Goal: Information Seeking & Learning: Learn about a topic

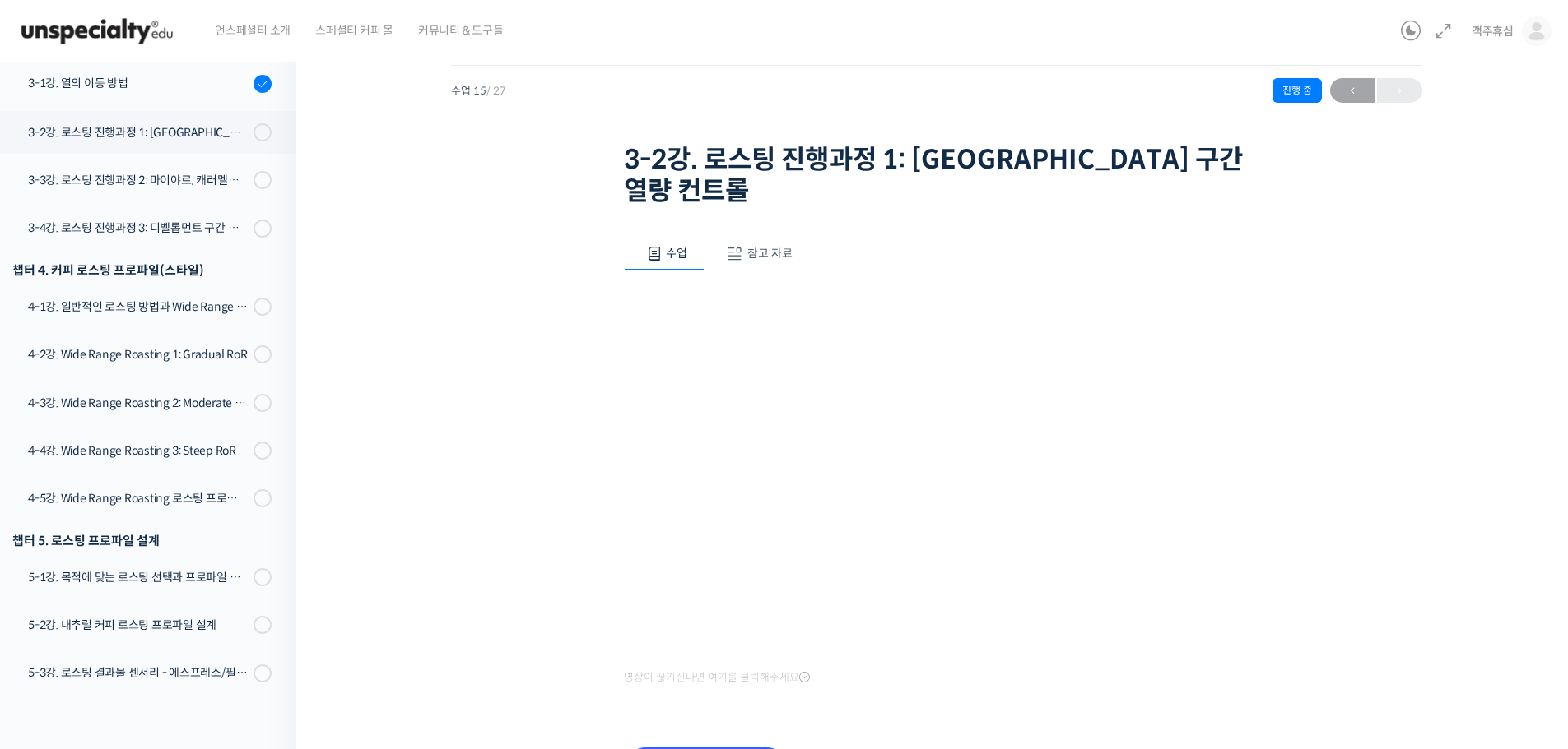
scroll to position [117, 0]
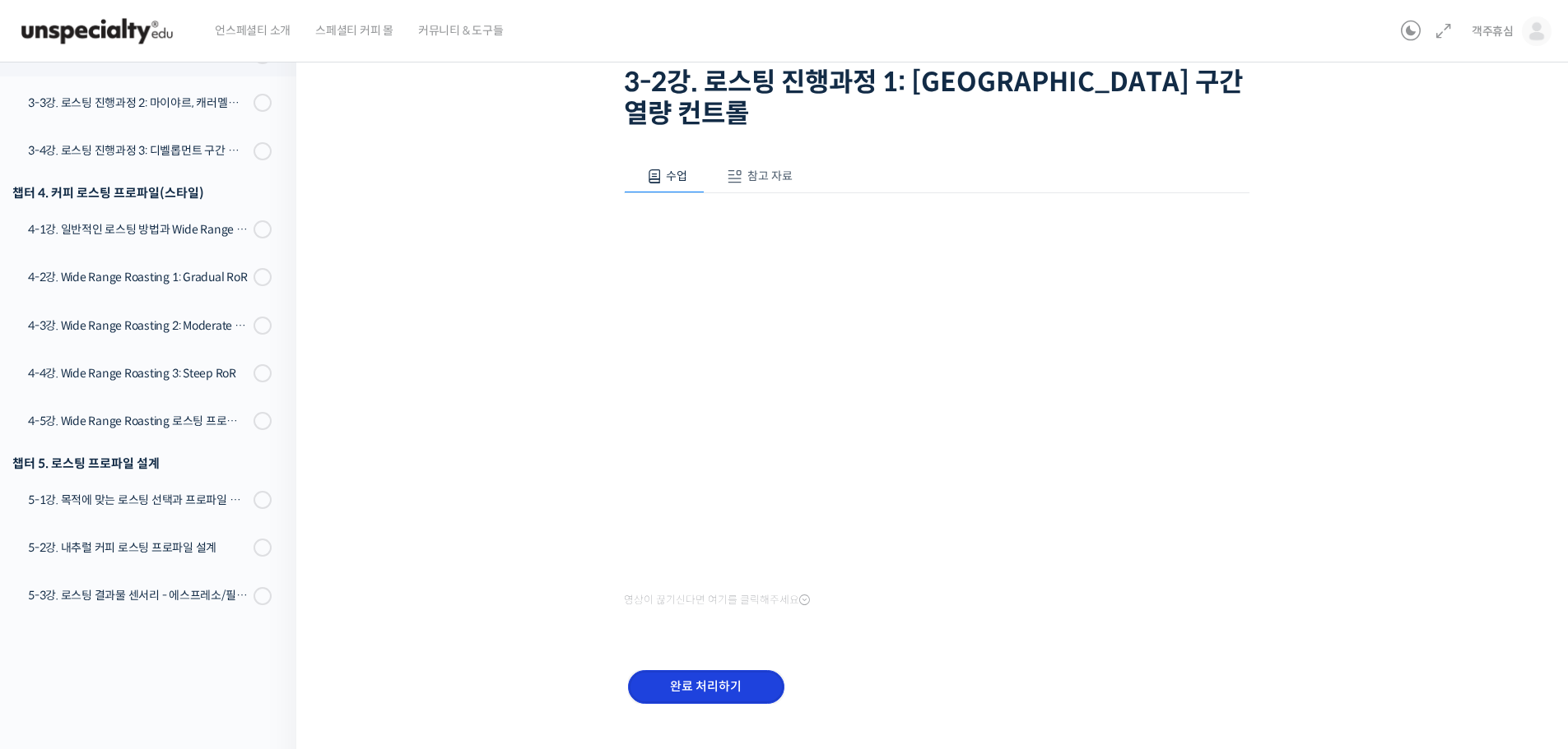
click at [731, 670] on input "완료 처리하기" at bounding box center [706, 687] width 157 height 34
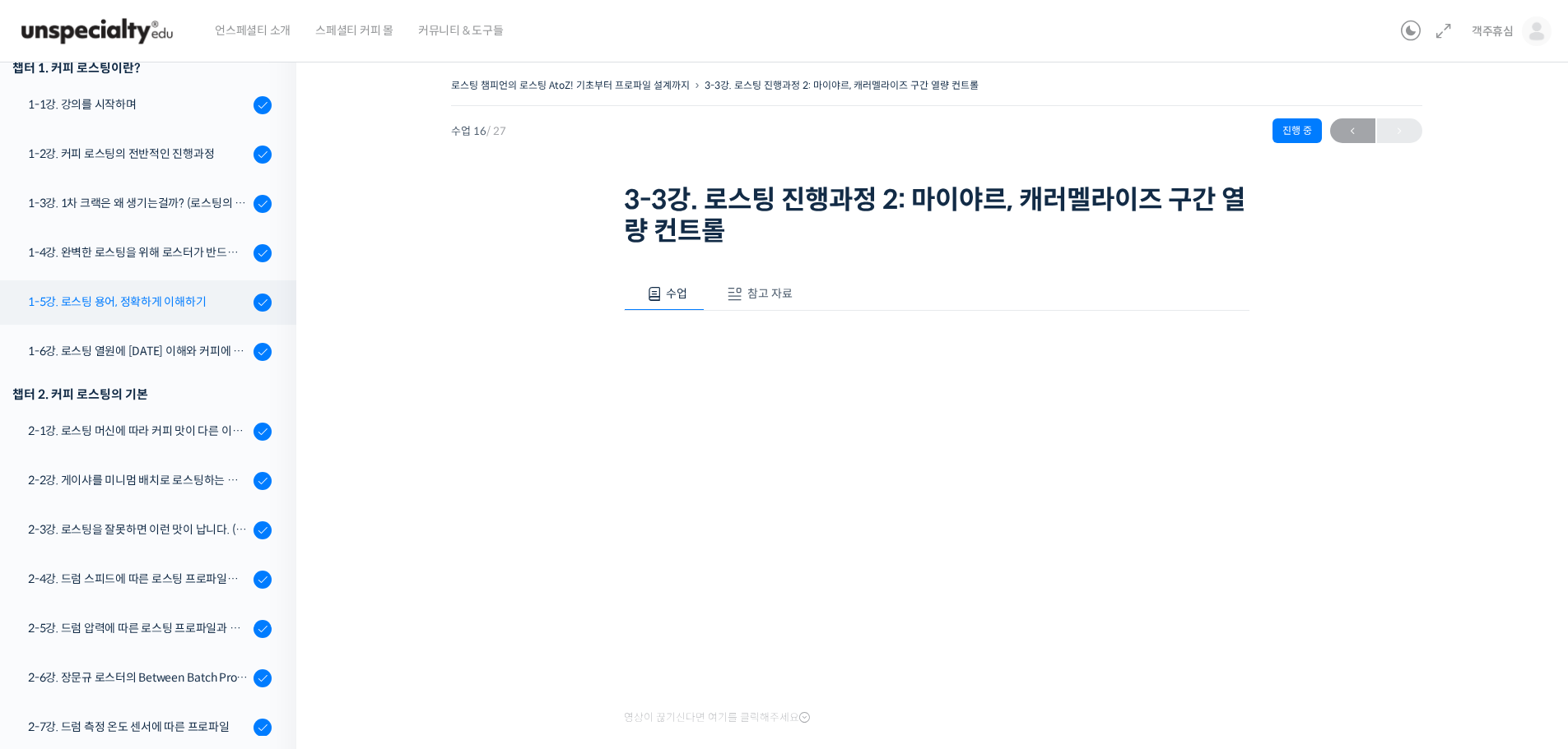
scroll to position [219, 0]
click at [191, 312] on div "1-5강. 로스팅 용어, 정확하게 이해하기" at bounding box center [138, 303] width 221 height 18
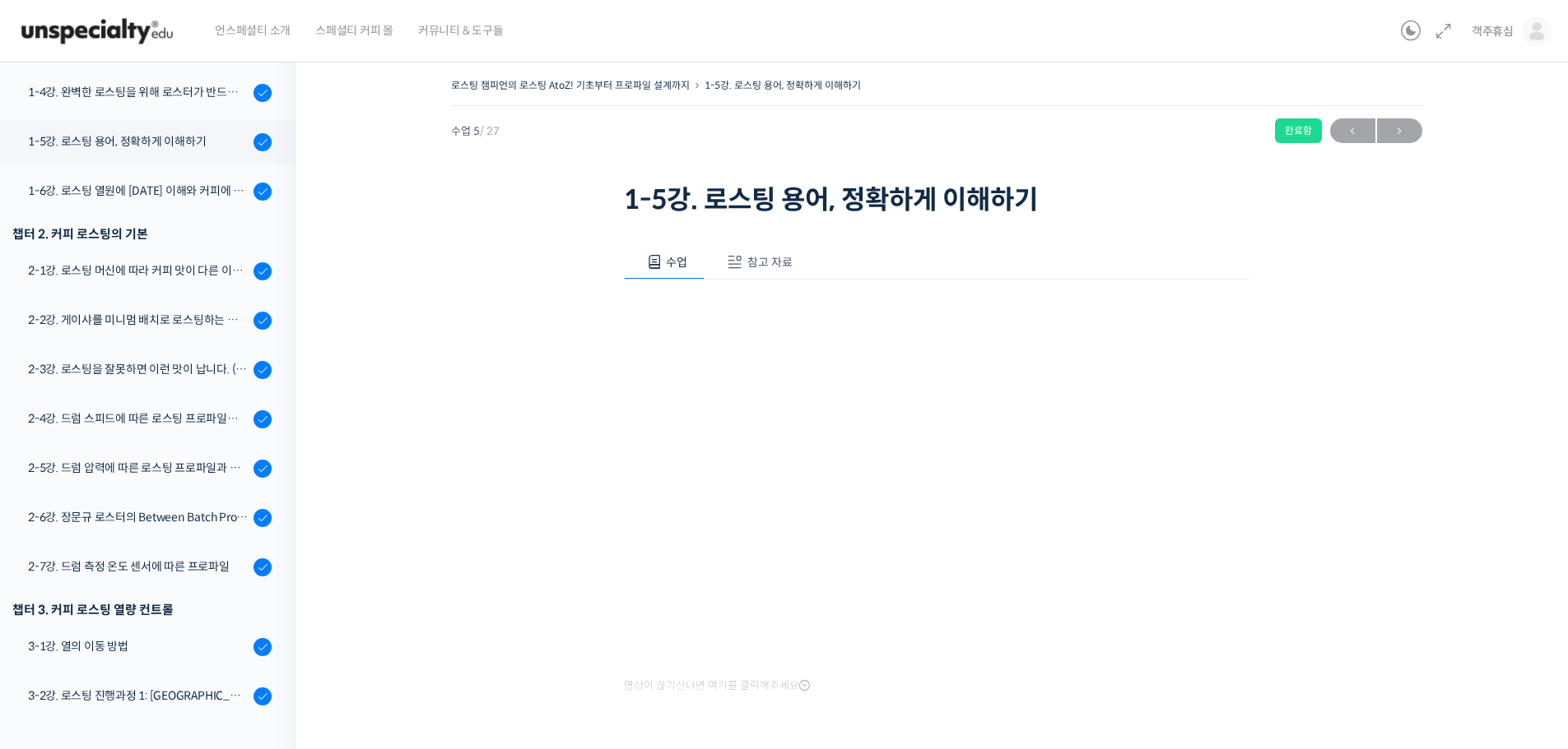
scroll to position [191, 0]
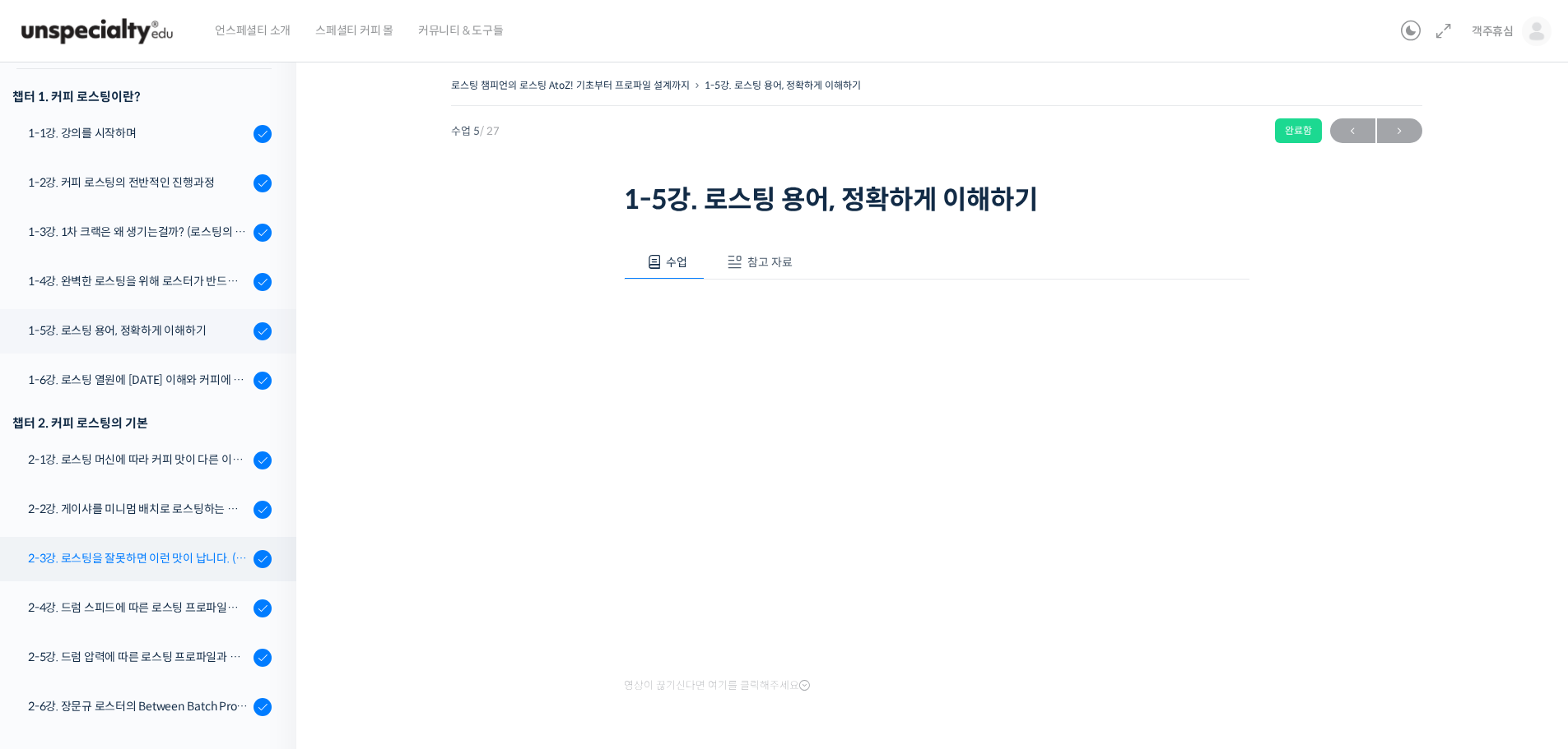
click at [192, 555] on div "2-3강. 로스팅을 잘못하면 이런 맛이 납니다. (로스팅 디팩트의 이해)" at bounding box center [138, 558] width 221 height 18
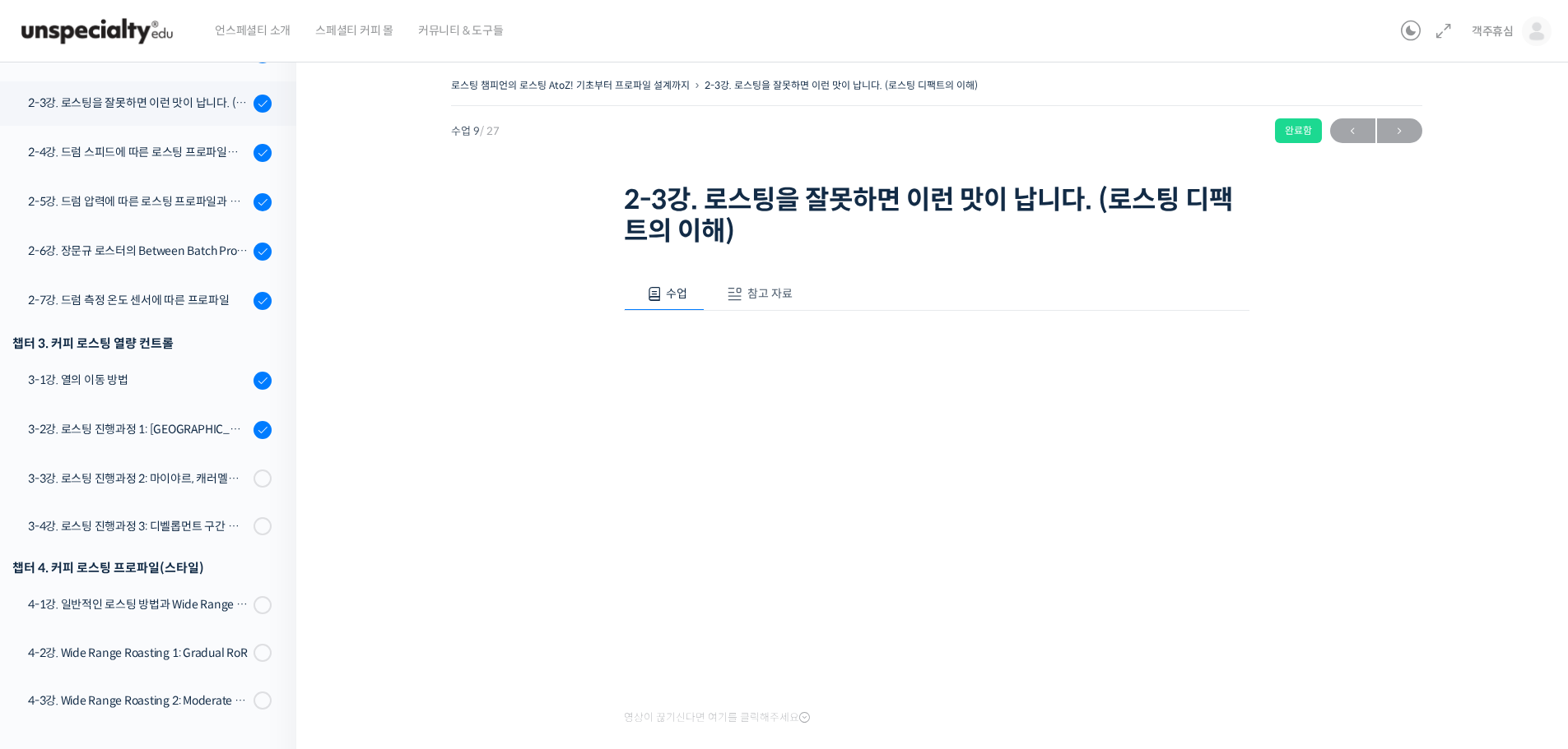
scroll to position [665, 0]
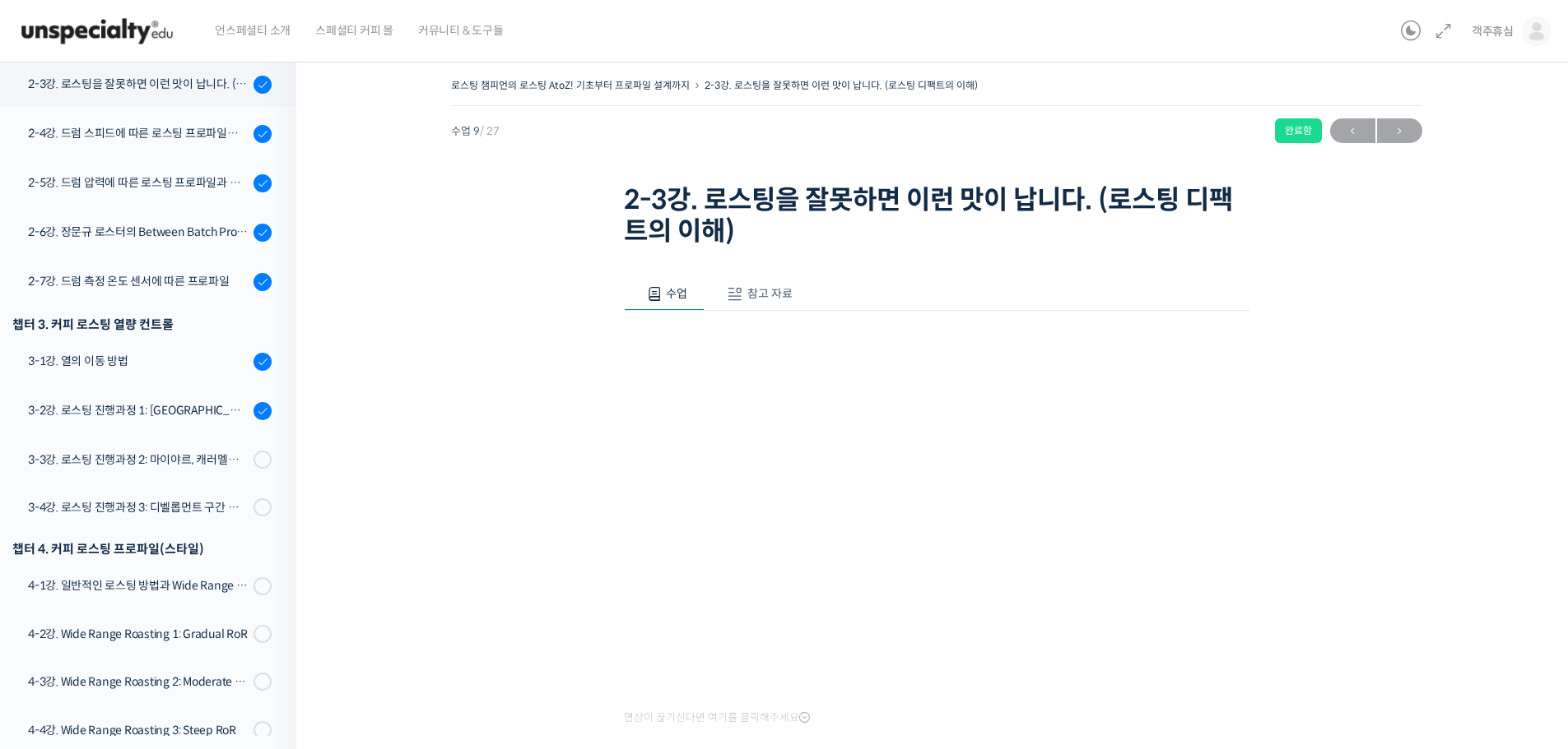
click at [776, 295] on span "참고 자료" at bounding box center [769, 294] width 45 height 15
click at [684, 292] on span "수업" at bounding box center [683, 294] width 22 height 15
